Goal: Task Accomplishment & Management: Use online tool/utility

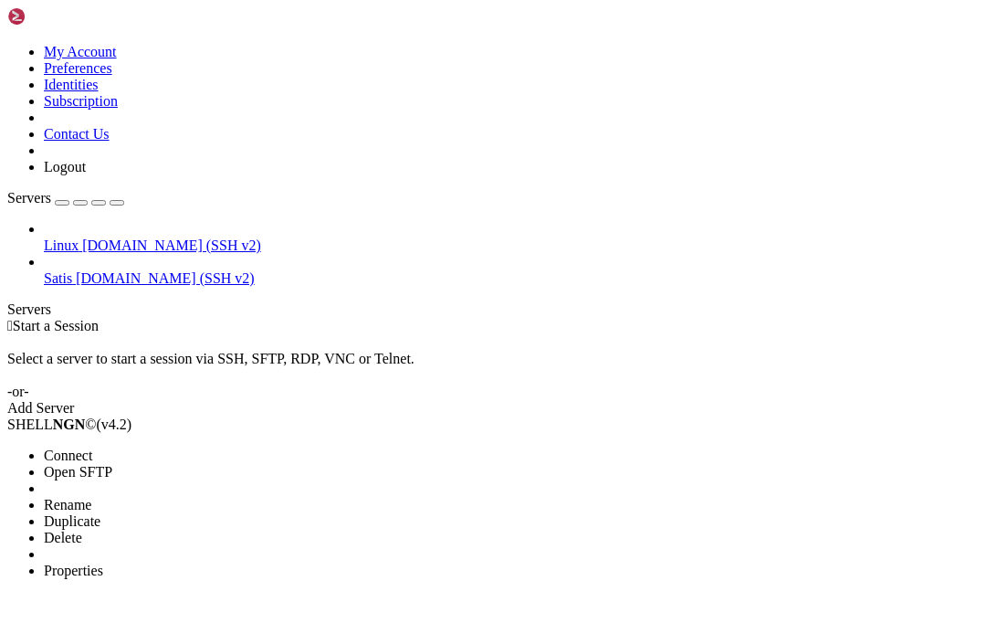
click at [72, 447] on span "Connect" at bounding box center [68, 455] width 48 height 16
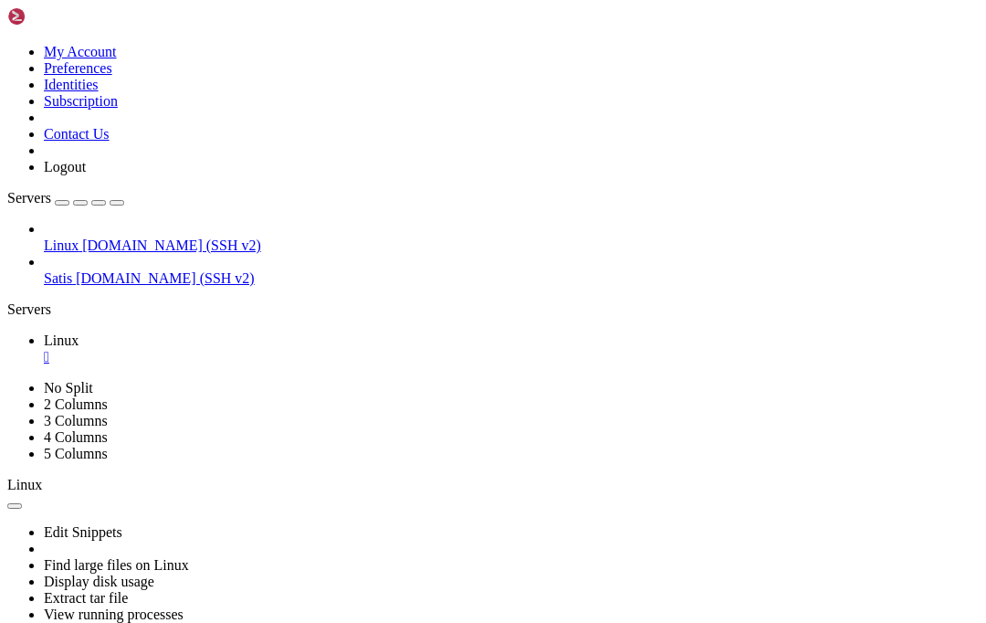
scroll to position [13, 0]
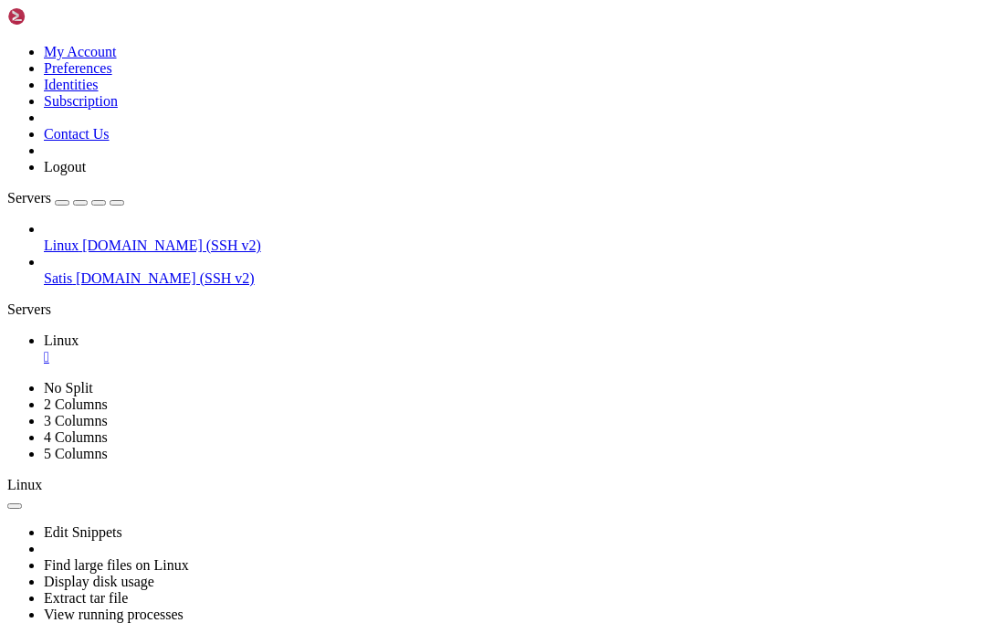
click at [615, 493] on div "Edit Snippets Find large files on Linux Display disk usage Extract tar file Vie…" at bounding box center [493, 574] width 972 height 163
click at [606, 493] on div "Edit Snippets Find large files on Linux Display disk usage Extract tar file Vie…" at bounding box center [493, 574] width 972 height 163
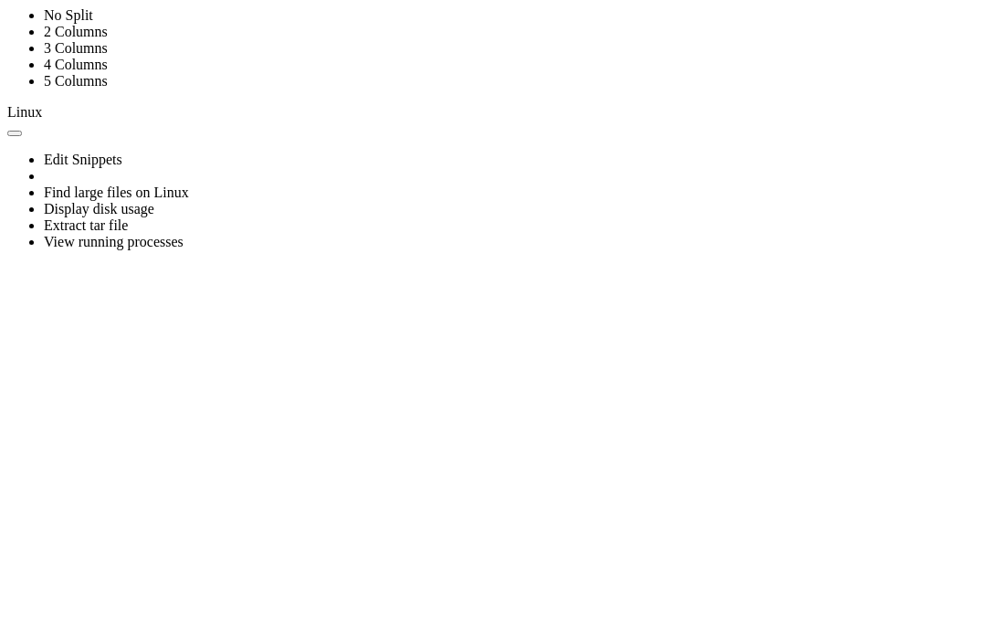
scroll to position [38, 0]
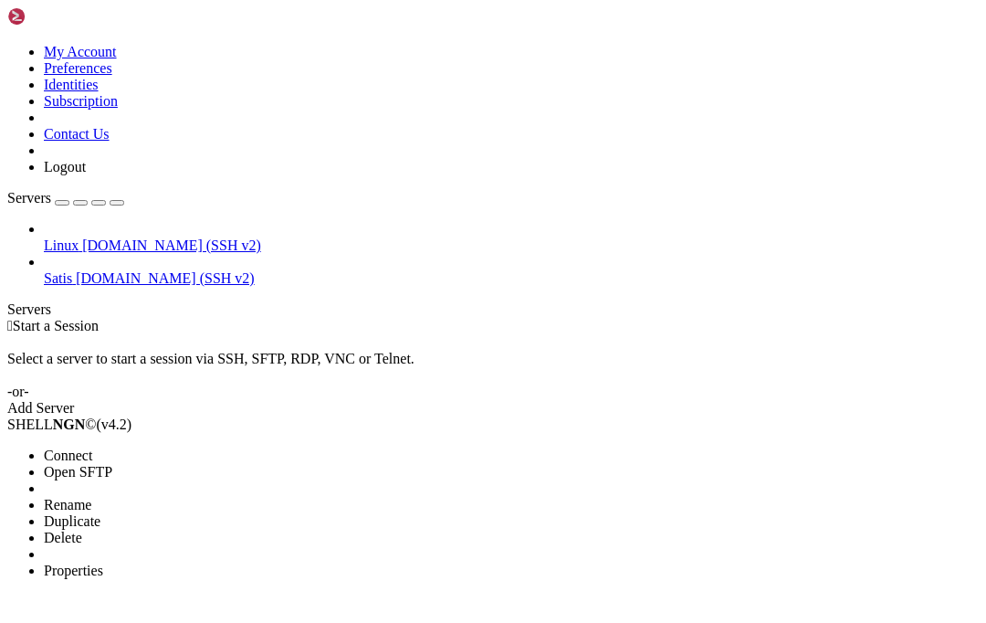
click at [79, 464] on span "Open SFTP" at bounding box center [78, 472] width 68 height 16
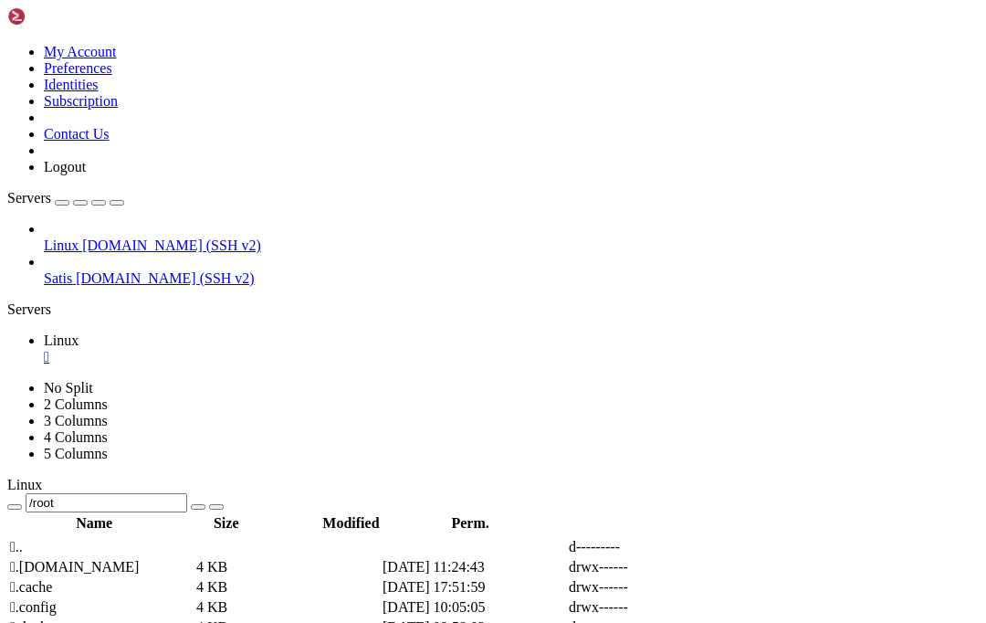
scroll to position [217, 0]
type input "/root/Website"
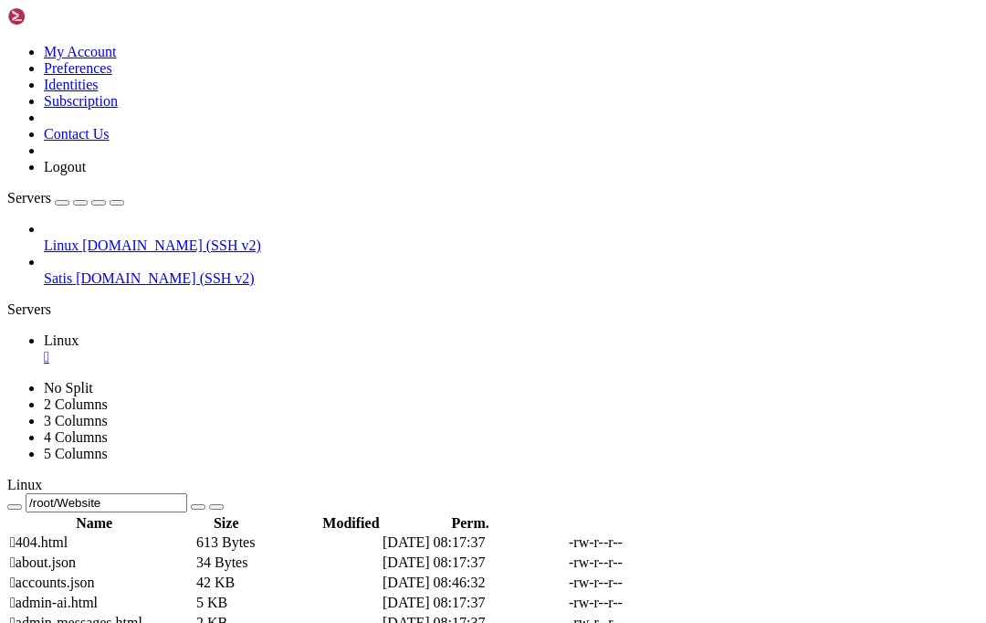
scroll to position [106, 0]
click at [754, 573] on td at bounding box center [846, 582] width 184 height 18
click at [755, 582] on icon at bounding box center [755, 582] width 0 height 0
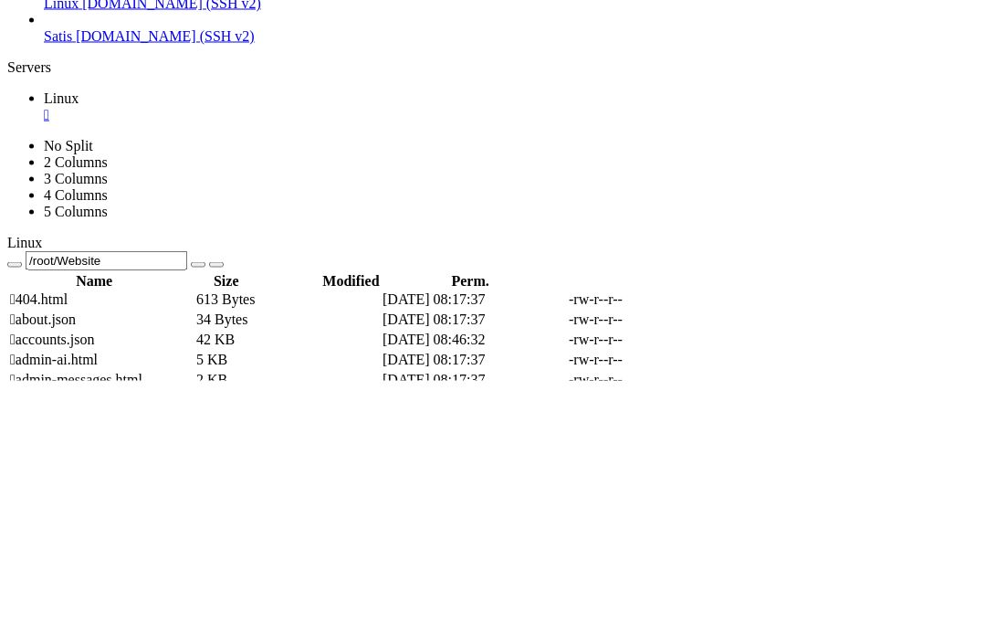
type textarea "}"
type textarea """
type textarea "{"
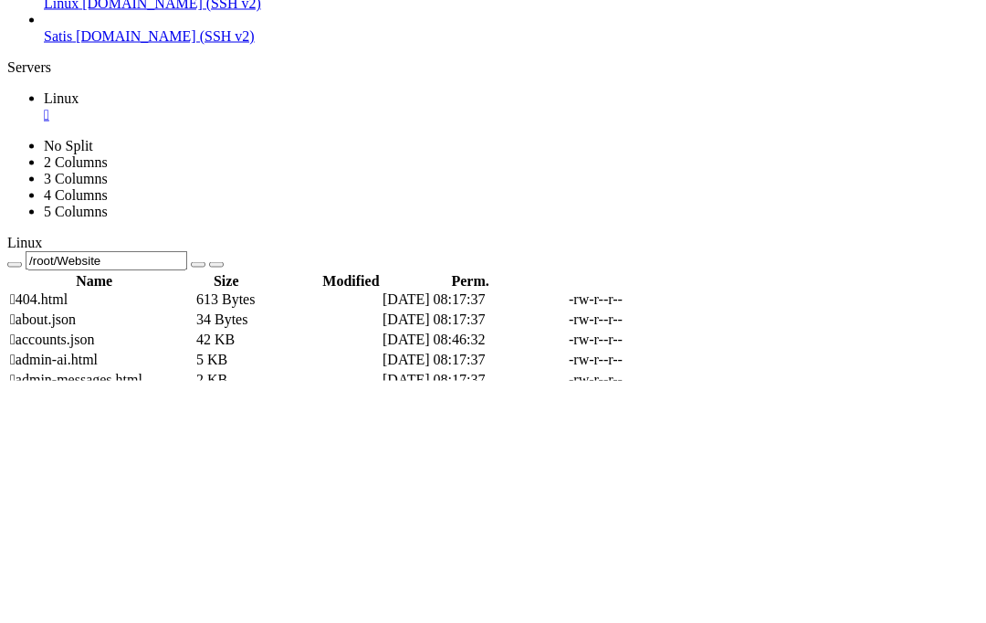
type textarea "}"
type textarea """
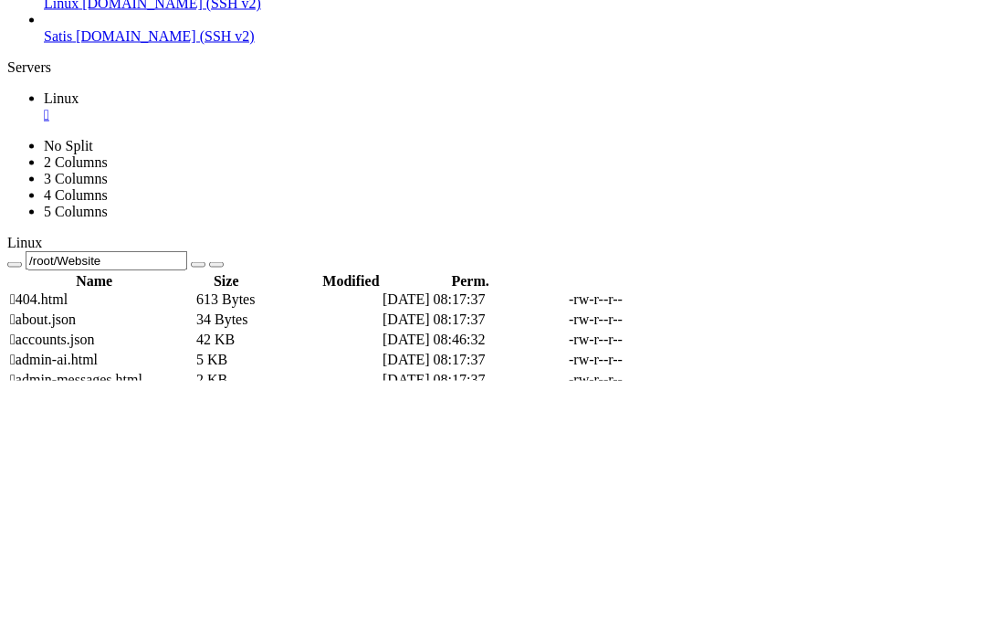
type textarea "{"
type textarea "},"
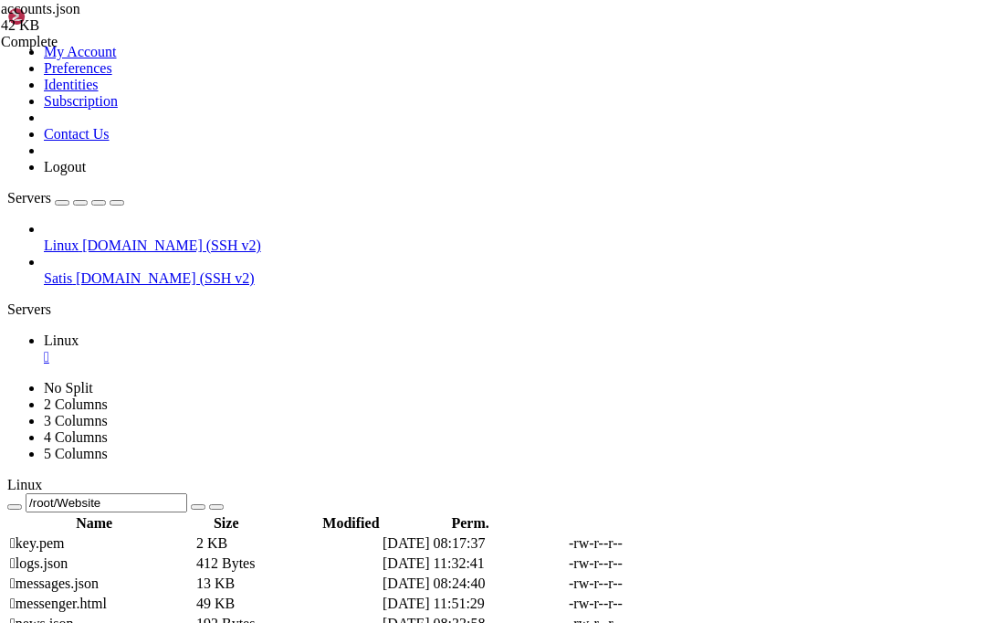
scroll to position [799, 0]
click at [755, 583] on icon at bounding box center [755, 583] width 0 height 0
